Goal: Ask a question

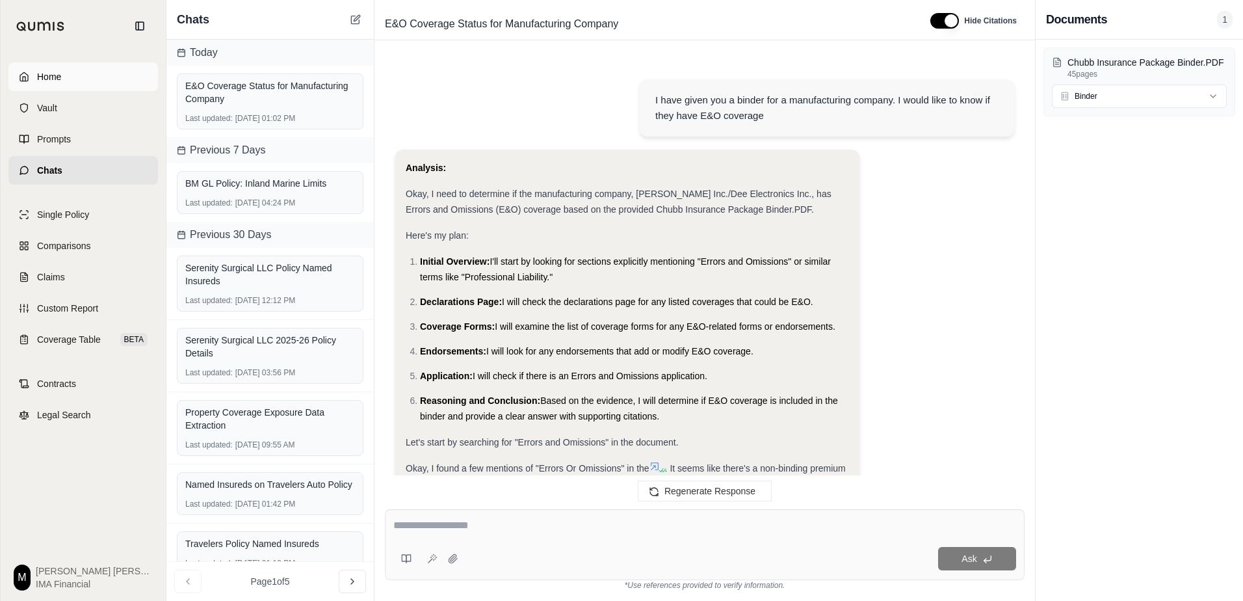
scroll to position [1194, 0]
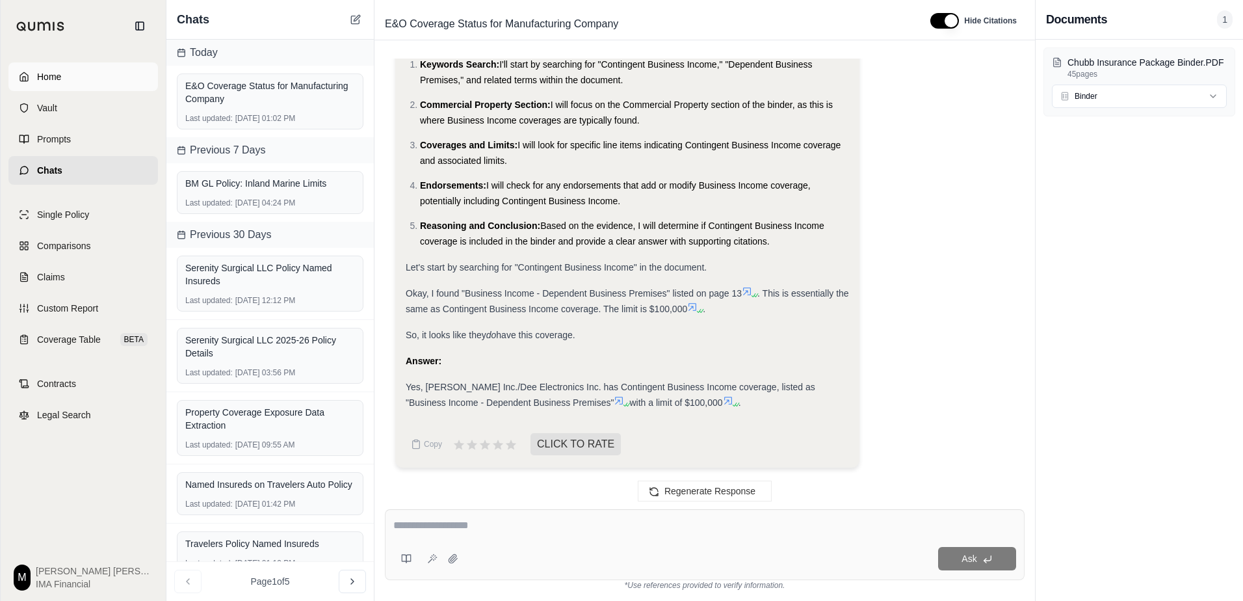
click at [75, 77] on link "Home" at bounding box center [83, 76] width 150 height 29
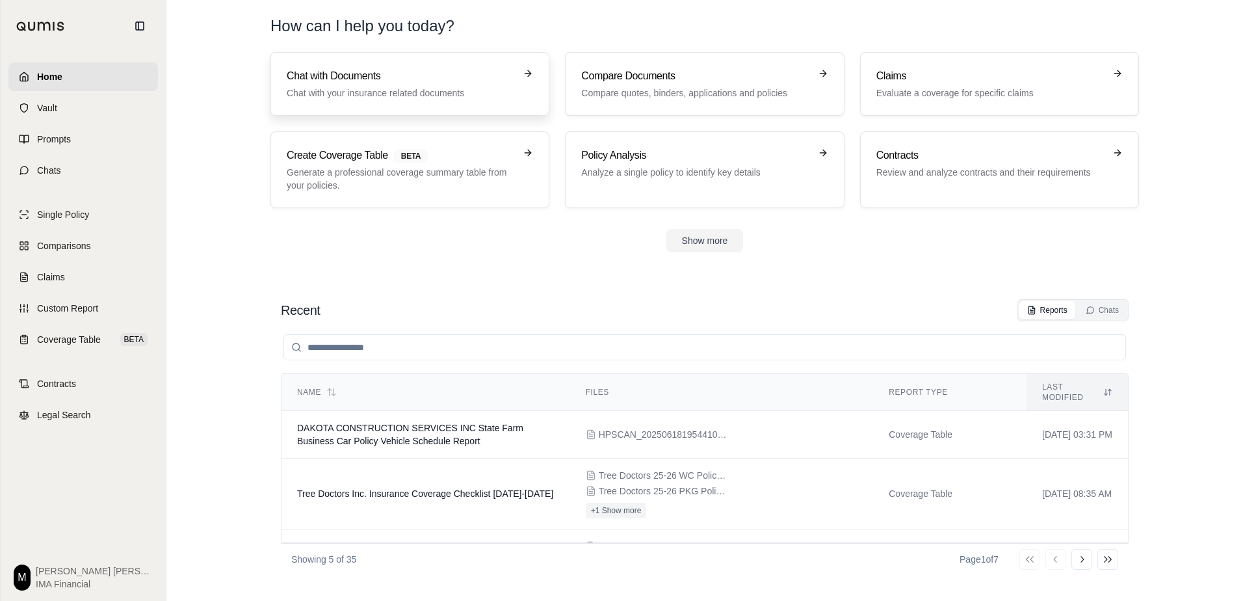
click at [330, 105] on link "Chat with Documents Chat with your insurance related documents" at bounding box center [409, 84] width 279 height 64
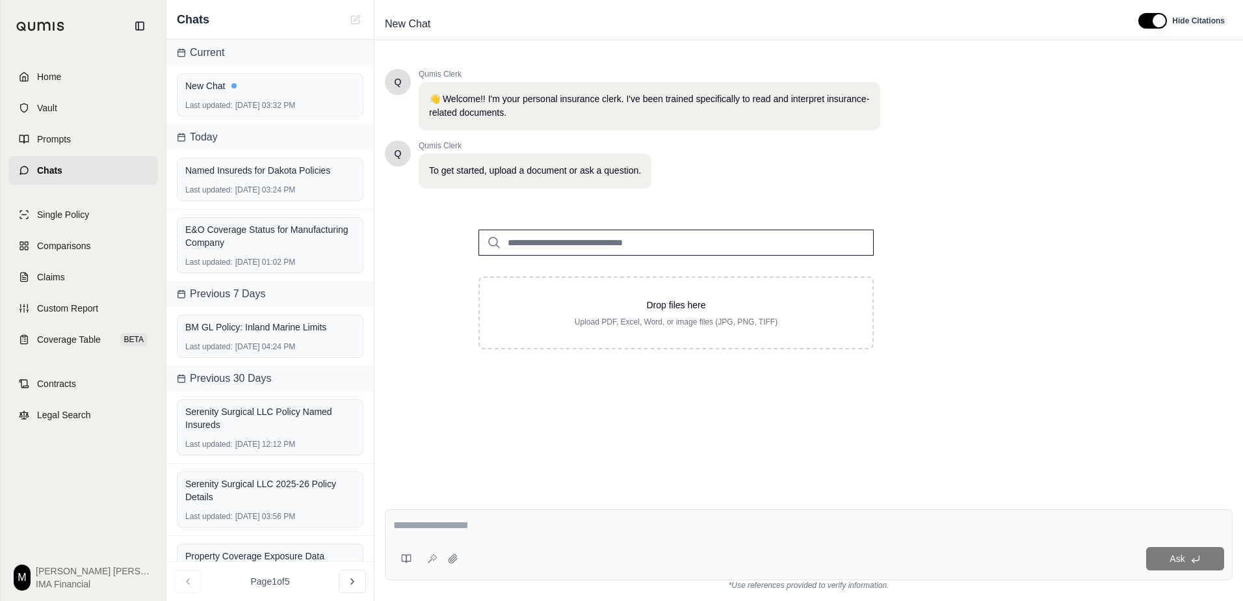
click at [88, 70] on link "Home" at bounding box center [83, 76] width 150 height 29
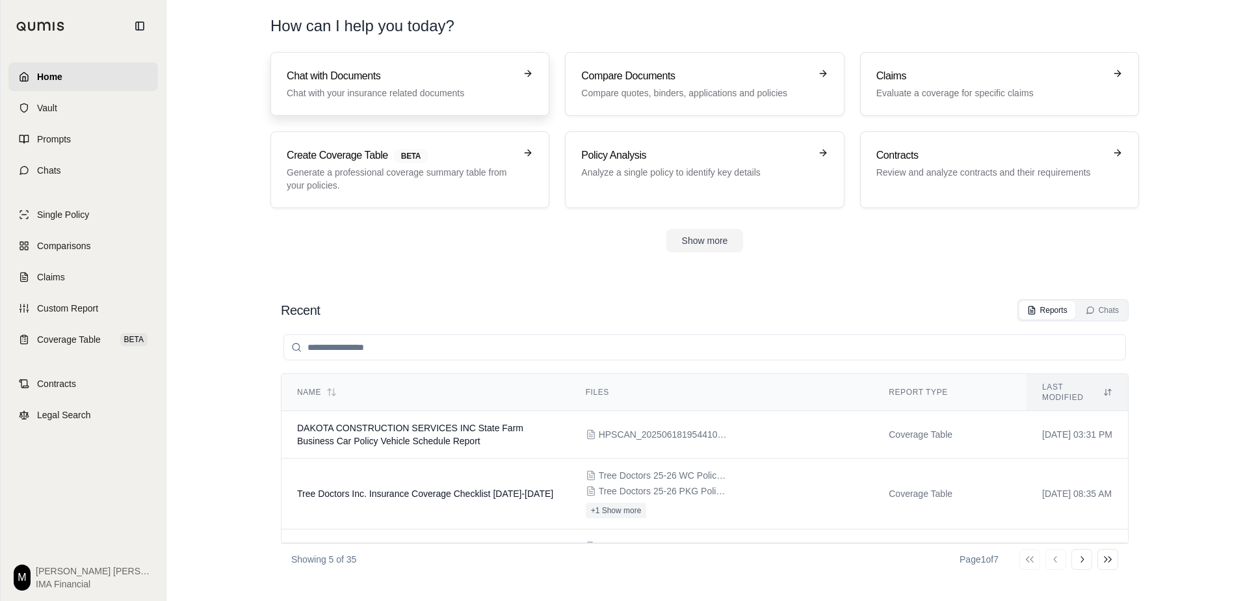
click at [331, 66] on link "Chat with Documents Chat with your insurance related documents" at bounding box center [409, 84] width 279 height 64
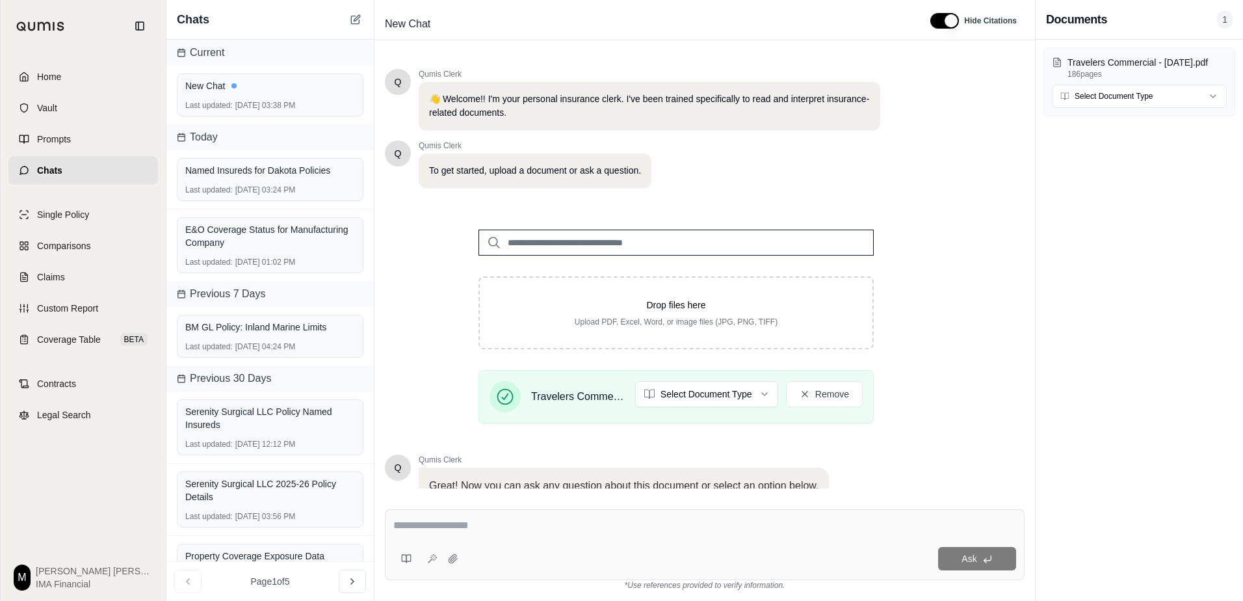
scroll to position [101, 0]
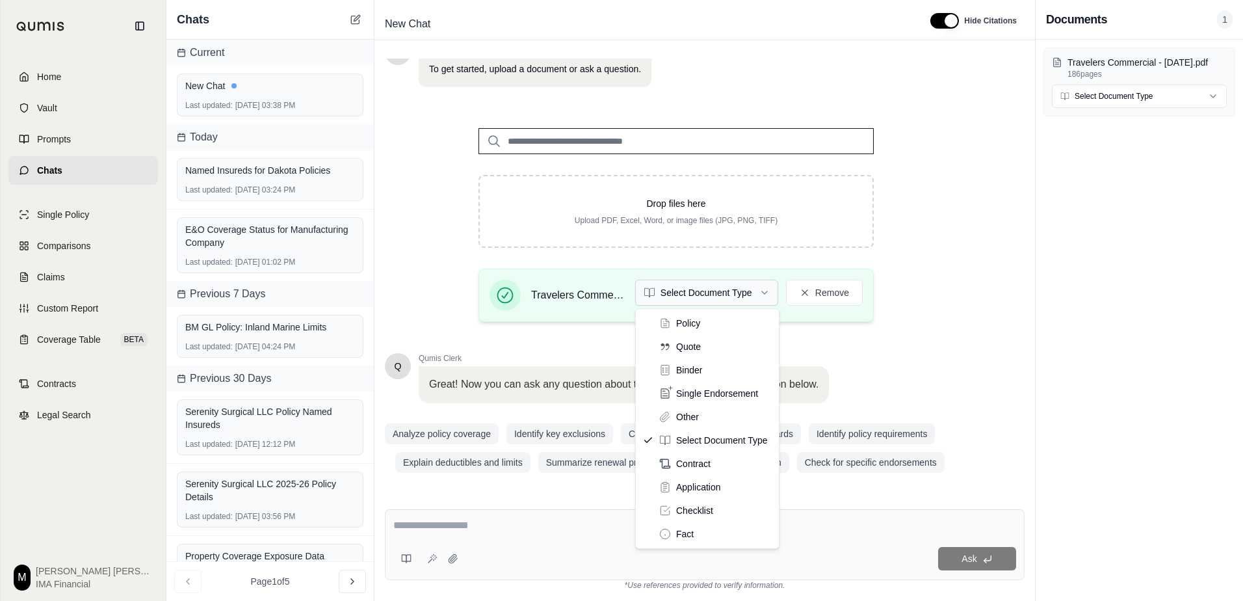
click at [720, 297] on html "Home Vault Prompts Chats Single Policy Comparisons Claims Custom Report Coverag…" at bounding box center [621, 300] width 1243 height 601
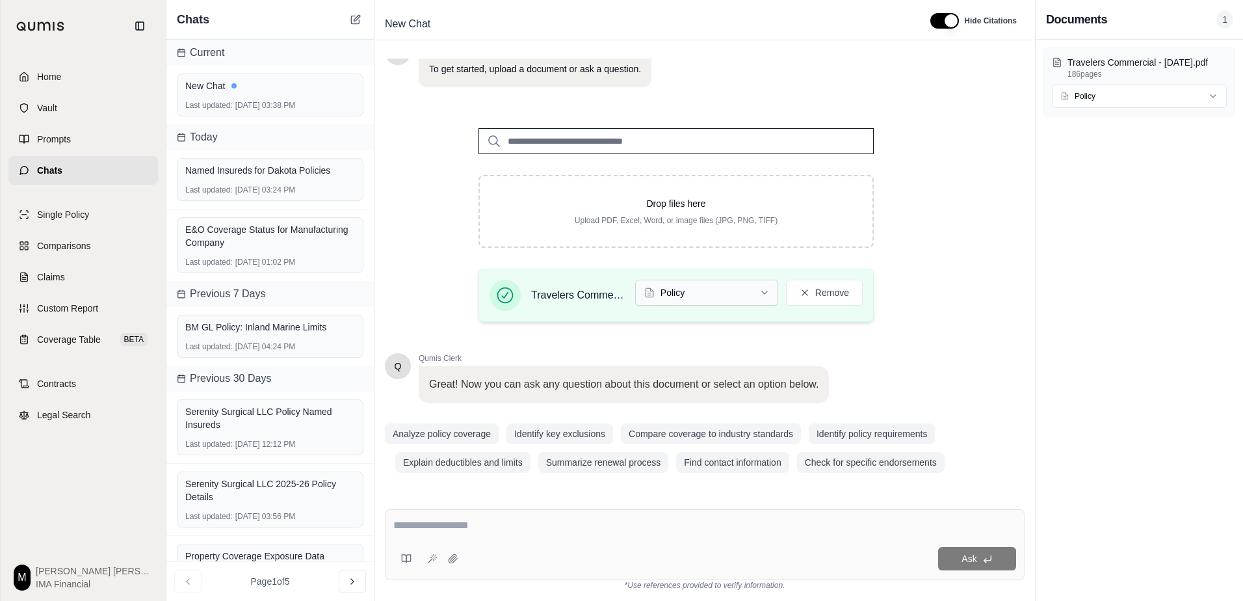
click at [681, 296] on html "Home Vault Prompts Chats Single Policy Comparisons Claims Custom Report Coverag…" at bounding box center [621, 300] width 1243 height 601
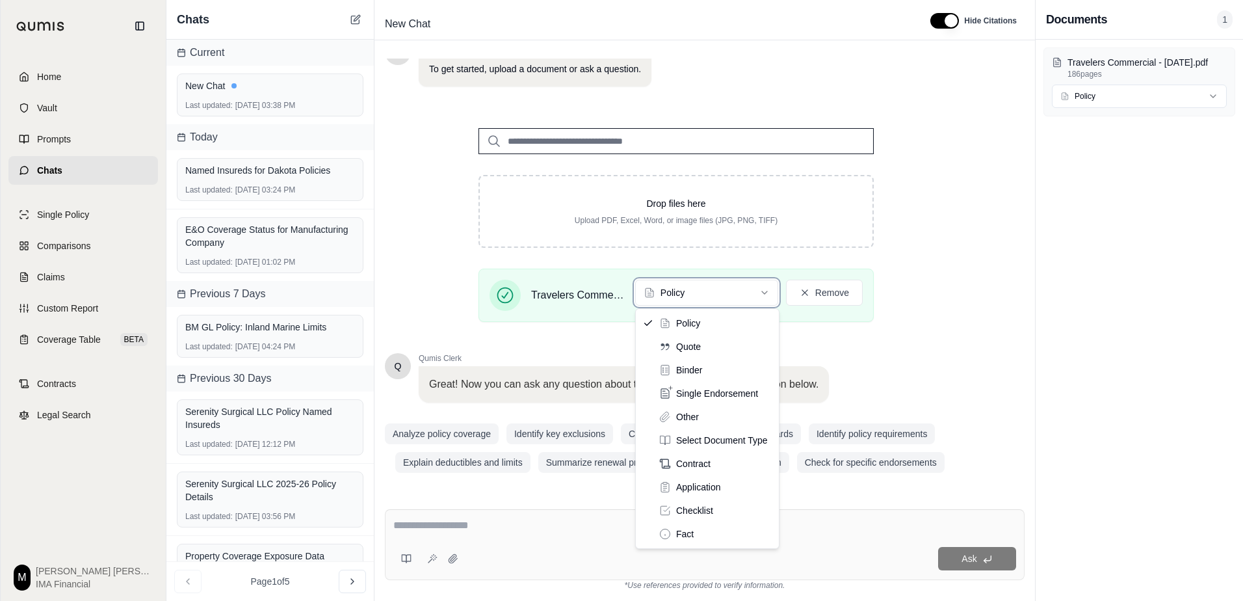
click at [978, 296] on html "Home Vault Prompts Chats Single Policy Comparisons Claims Custom Report Coverag…" at bounding box center [621, 300] width 1243 height 601
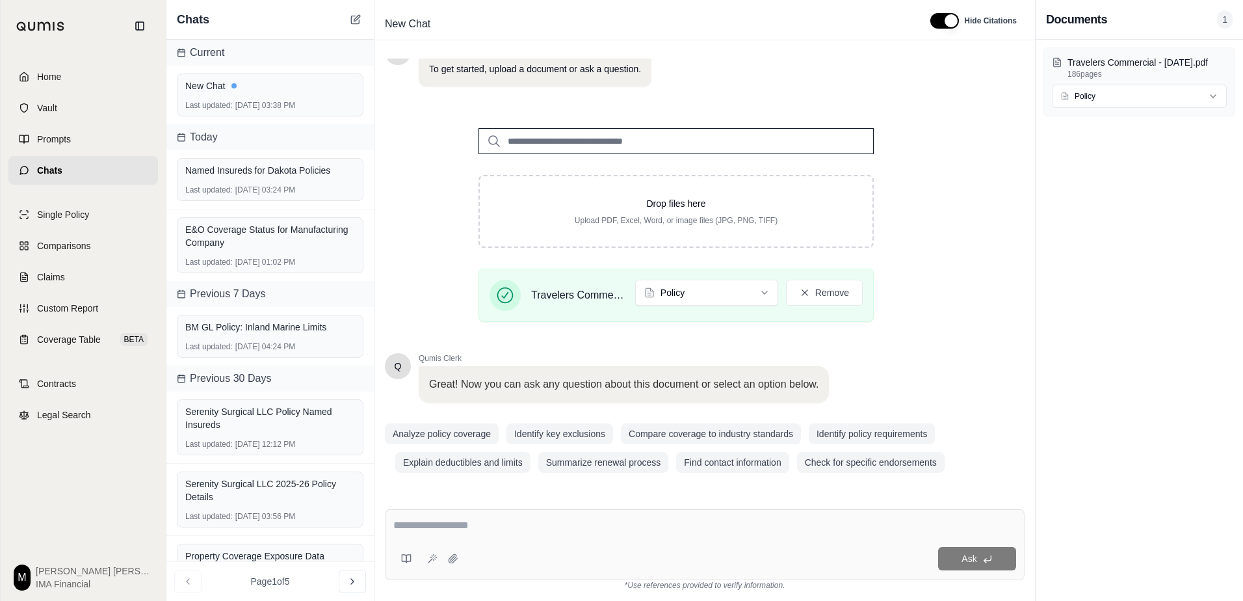
click at [554, 551] on div "Ask" at bounding box center [740, 558] width 553 height 23
click at [524, 531] on textarea at bounding box center [704, 526] width 623 height 16
click at [499, 523] on textarea at bounding box center [704, 526] width 623 height 16
click at [557, 556] on div "Ask" at bounding box center [740, 558] width 553 height 23
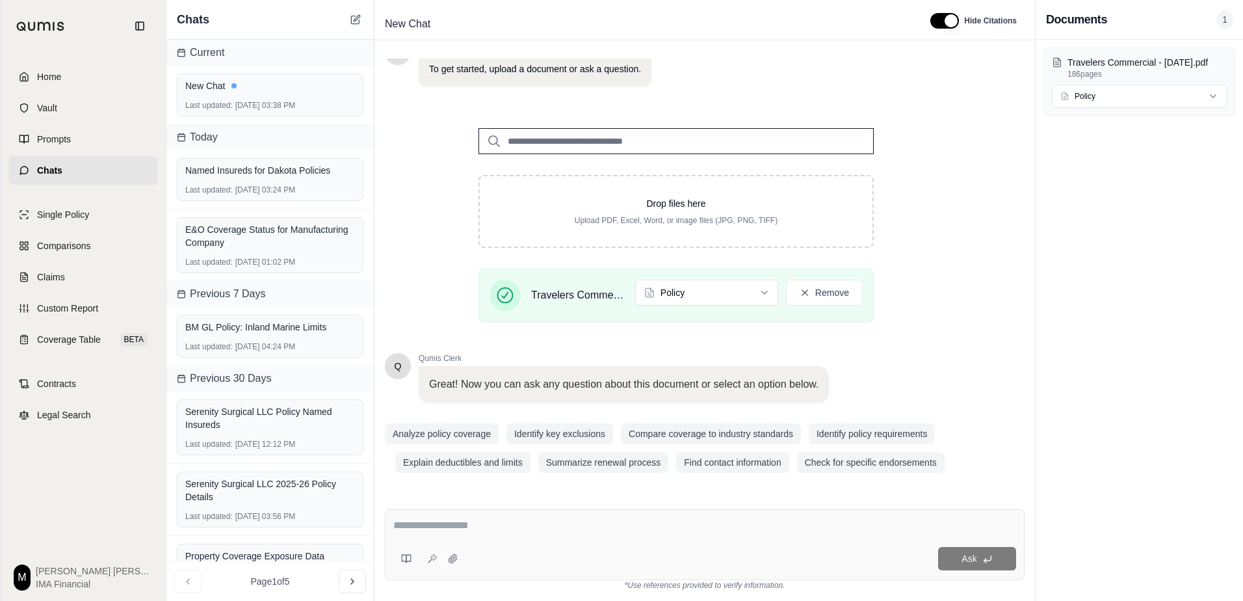
click at [501, 535] on div at bounding box center [704, 528] width 623 height 20
click at [479, 534] on div at bounding box center [704, 528] width 623 height 20
click at [455, 529] on textarea at bounding box center [704, 526] width 623 height 16
click at [451, 528] on textarea at bounding box center [704, 526] width 623 height 16
type textarea "**********"
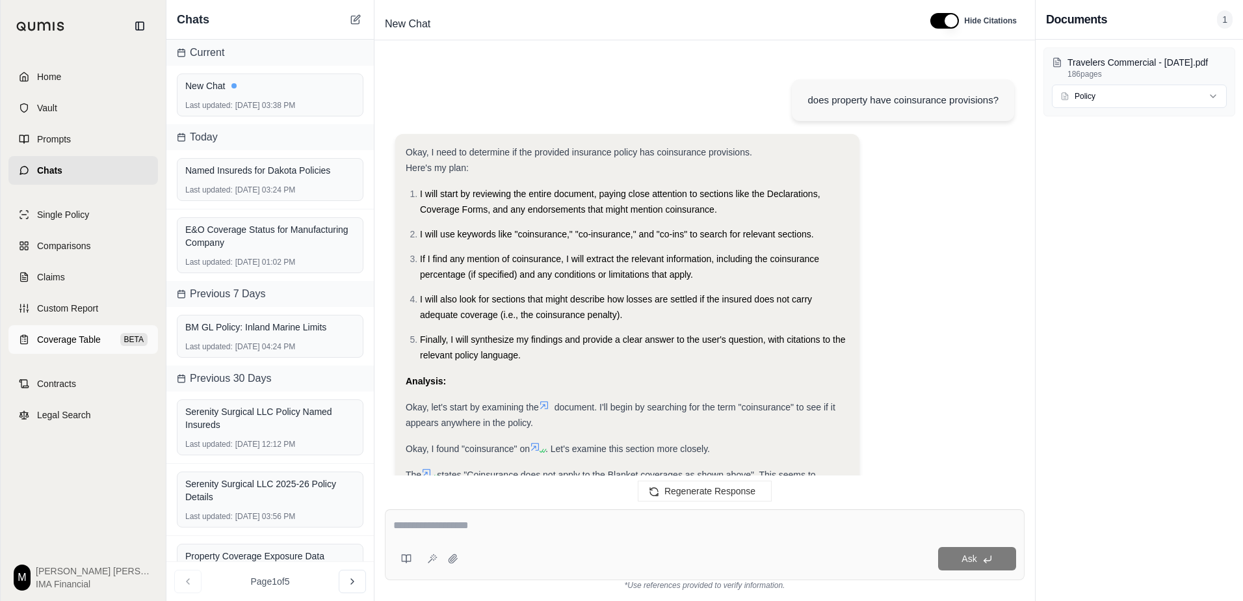
scroll to position [741, 0]
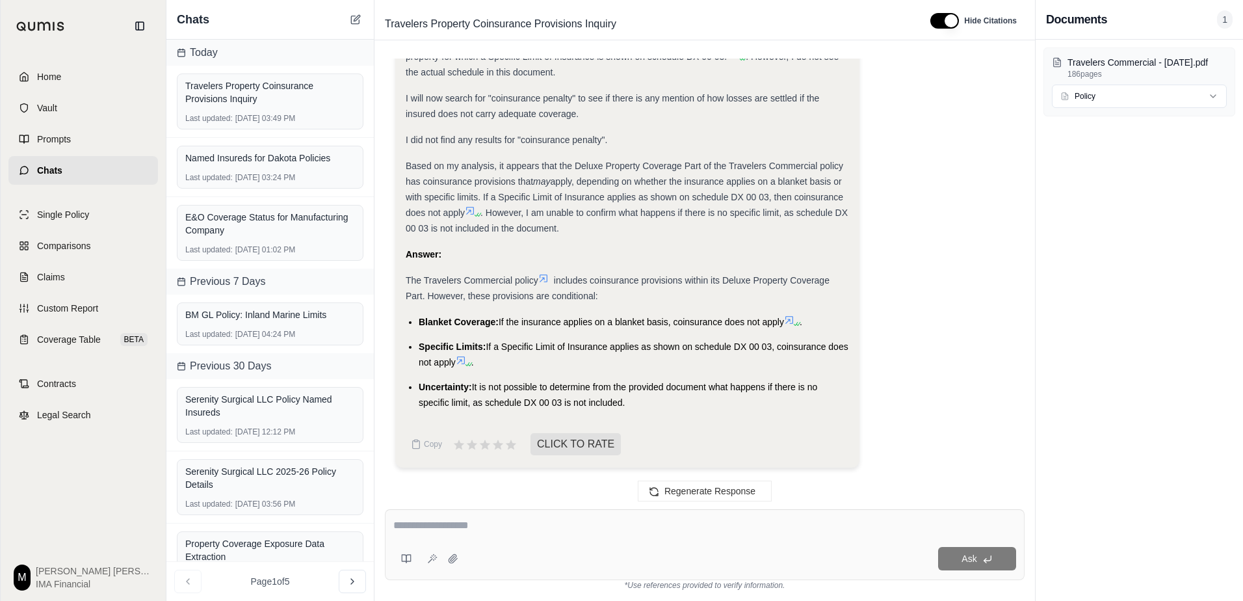
click at [509, 528] on textarea at bounding box center [704, 526] width 623 height 16
type textarea "**********"
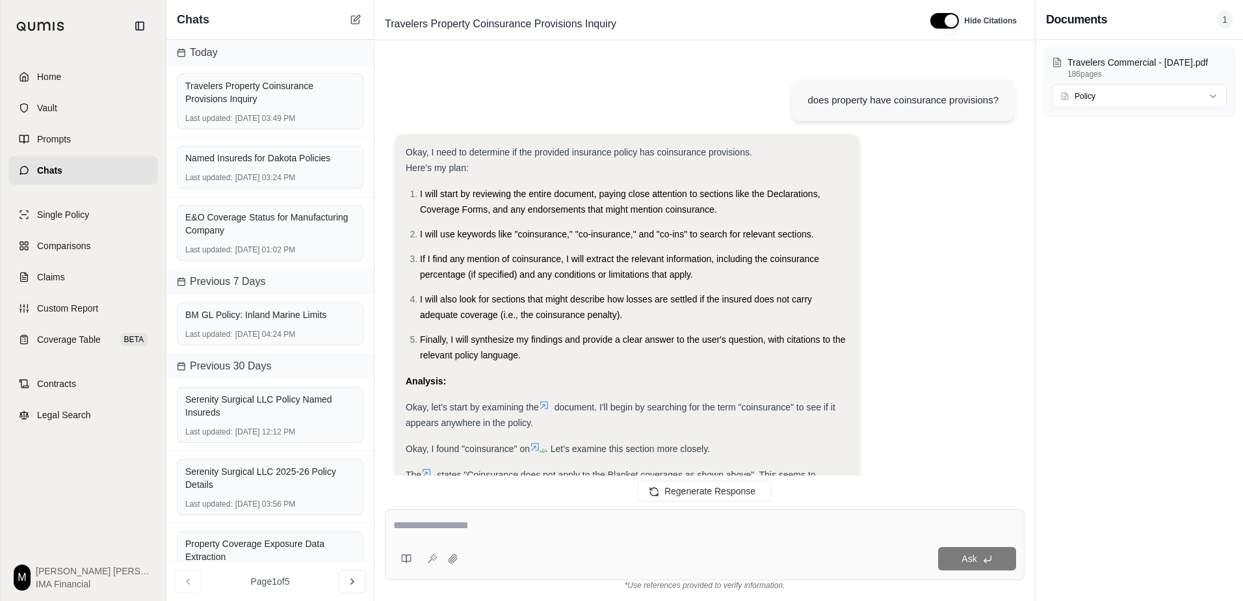
scroll to position [1683, 0]
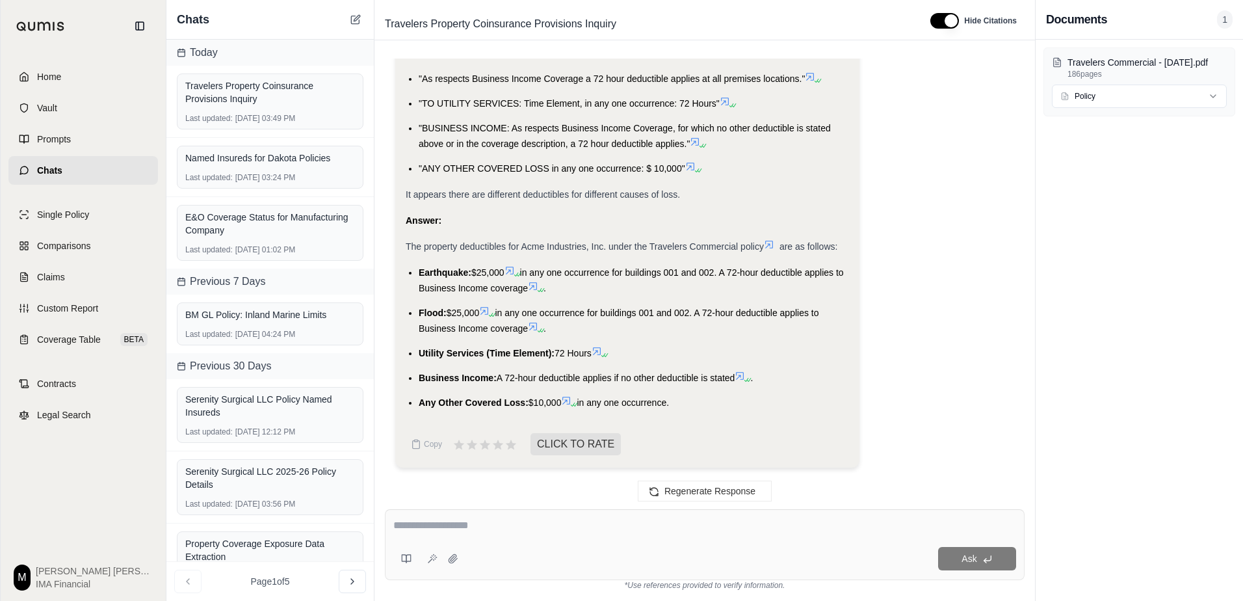
click at [532, 520] on textarea at bounding box center [704, 526] width 623 height 16
type textarea "**********"
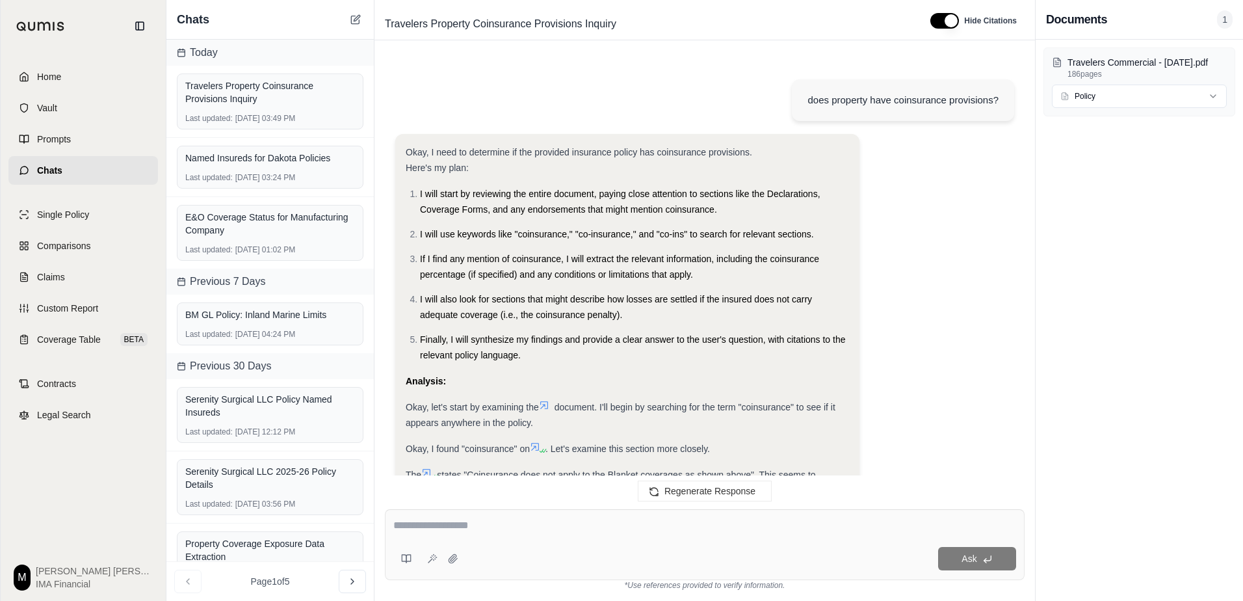
scroll to position [2315, 0]
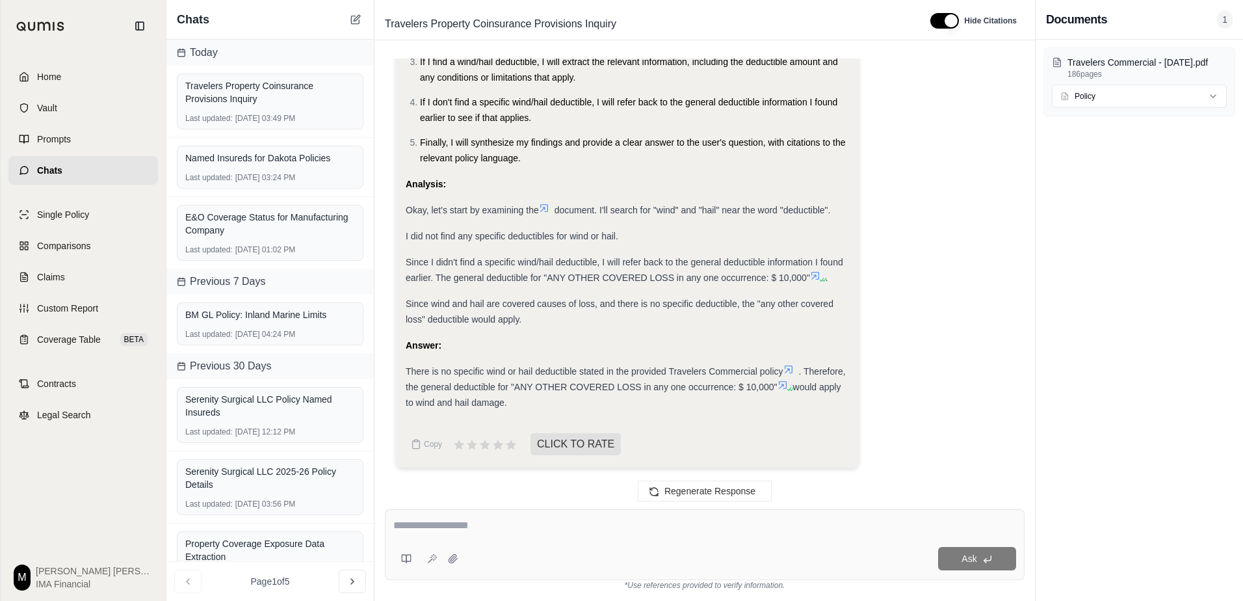
click at [445, 521] on textarea at bounding box center [704, 526] width 623 height 16
type textarea "**********"
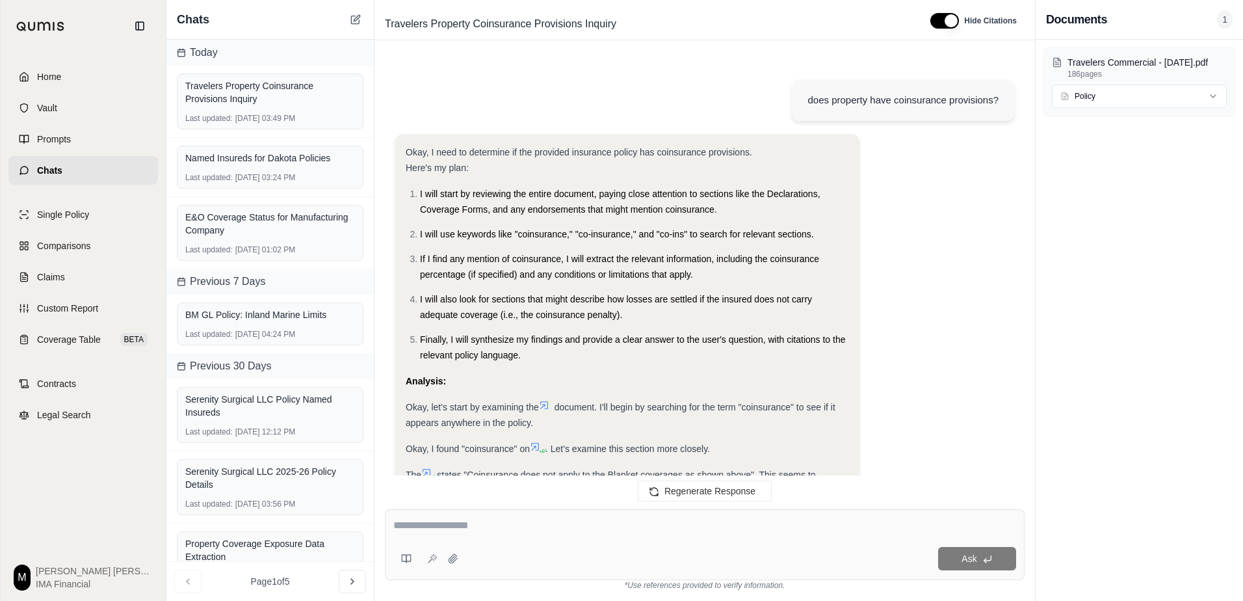
scroll to position [3123, 0]
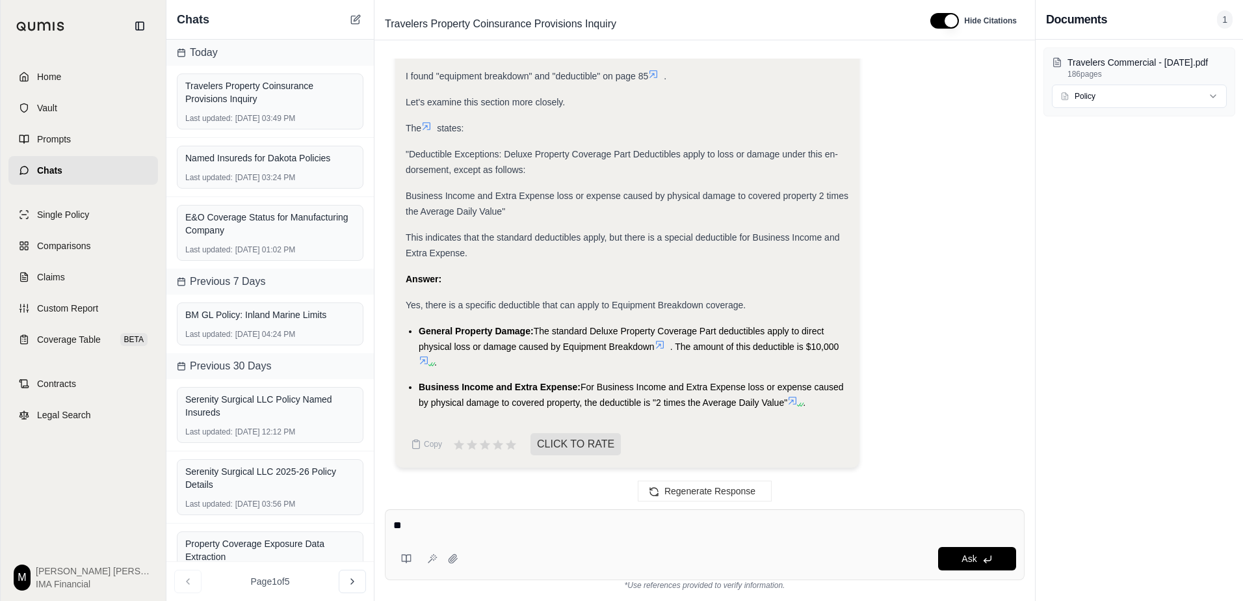
type textarea "*"
type textarea "**********"
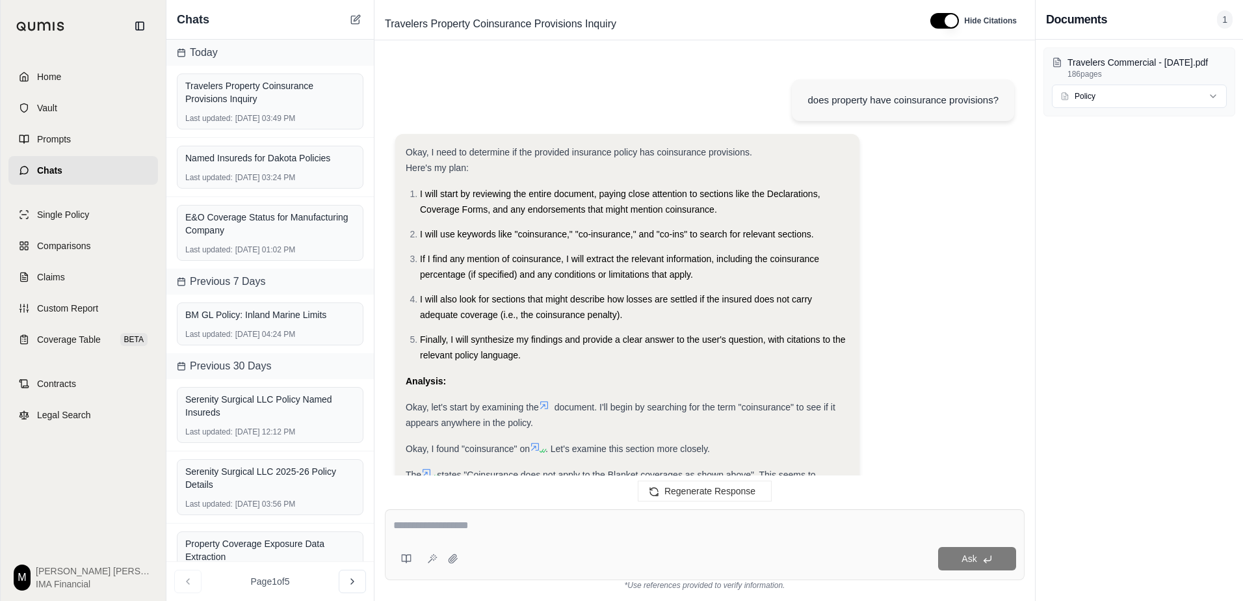
scroll to position [0, 0]
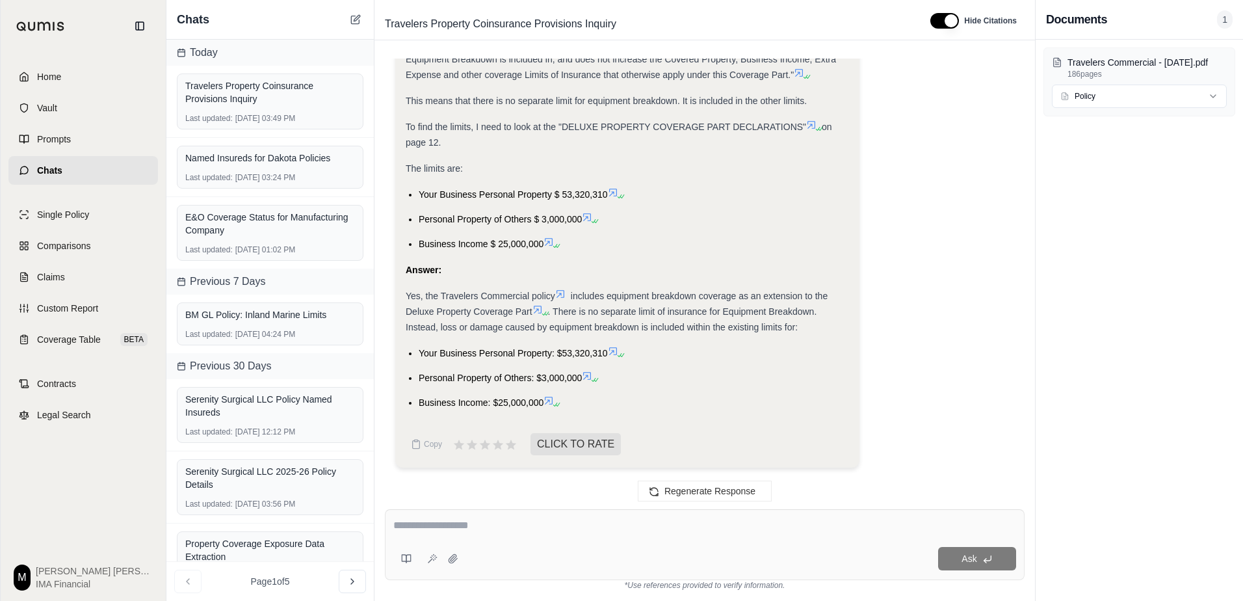
click at [578, 546] on div "Ask" at bounding box center [704, 558] width 623 height 26
